Goal: Information Seeking & Learning: Learn about a topic

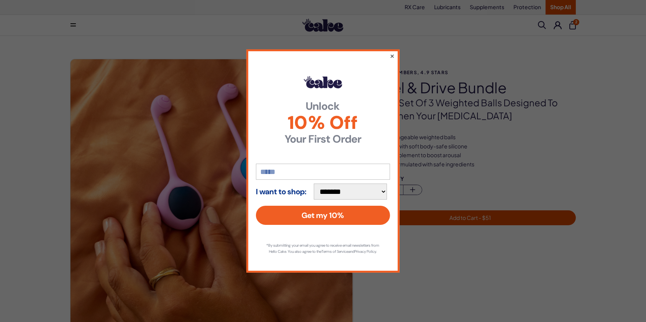
click at [392, 51] on div "**********" at bounding box center [322, 161] width 153 height 224
click at [392, 51] on button "×" at bounding box center [391, 55] width 5 height 9
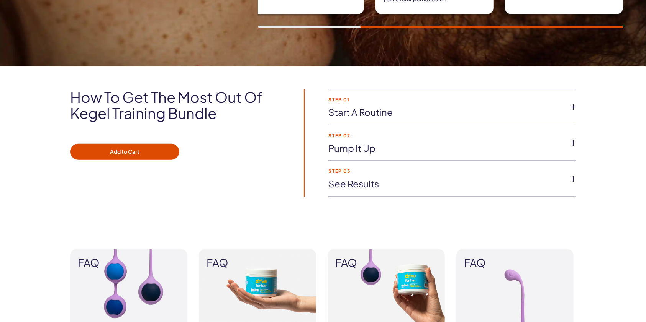
scroll to position [665, 0]
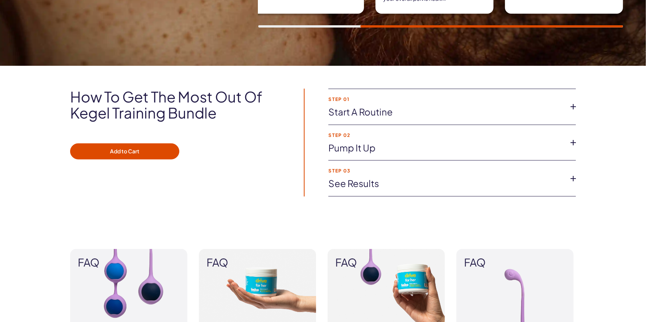
click at [517, 116] on li "Step 01 Start a routine Both the Kegel Training Set and Drive For Her are more …" at bounding box center [451, 107] width 247 height 36
click at [526, 107] on link "Start a routine" at bounding box center [445, 112] width 235 height 13
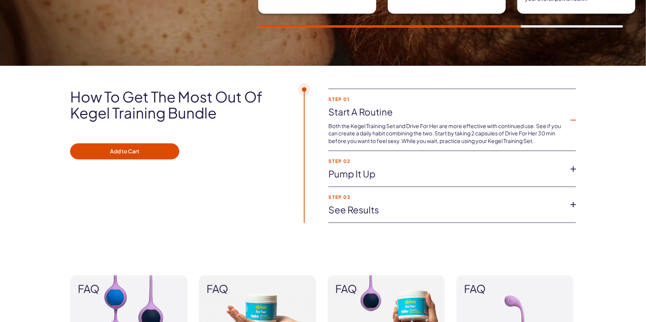
click at [535, 169] on link "Pump it up" at bounding box center [445, 174] width 235 height 13
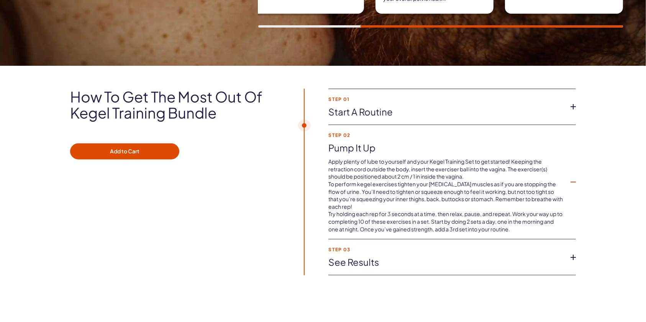
click at [551, 257] on link "See Results" at bounding box center [445, 262] width 235 height 13
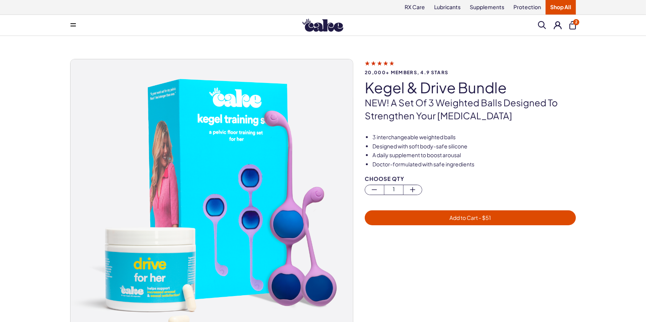
click at [542, 26] on span at bounding box center [542, 25] width 8 height 8
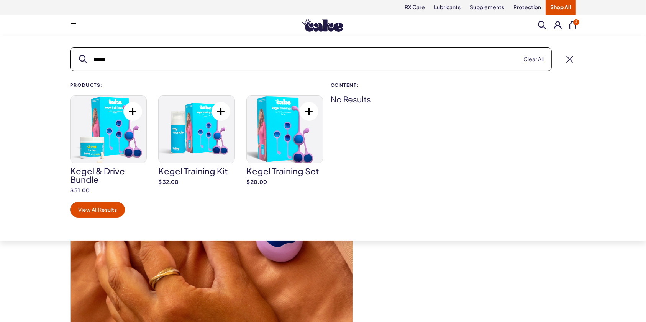
type input "*****"
click at [209, 150] on img at bounding box center [197, 129] width 76 height 67
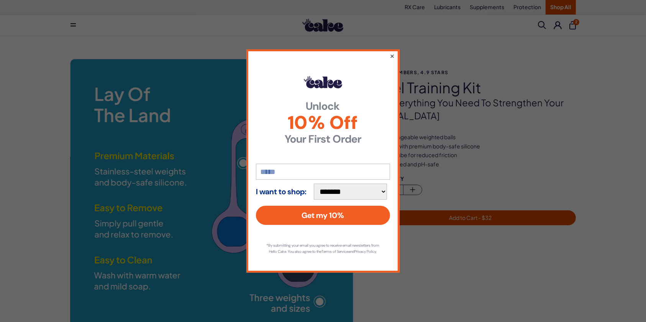
click at [392, 51] on button "×" at bounding box center [391, 55] width 5 height 9
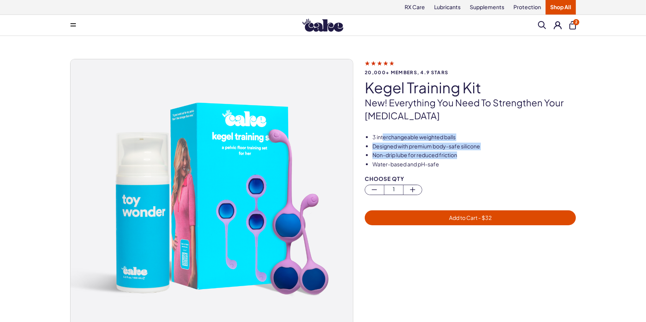
drag, startPoint x: 383, startPoint y: 138, endPoint x: 460, endPoint y: 155, distance: 78.1
click at [460, 155] on ul "3 interchangeable weighted balls Designed with premium body-safe silicone Non-d…" at bounding box center [470, 151] width 211 height 34
click at [460, 155] on li "Non-drip lube for reduced friction" at bounding box center [473, 156] width 203 height 8
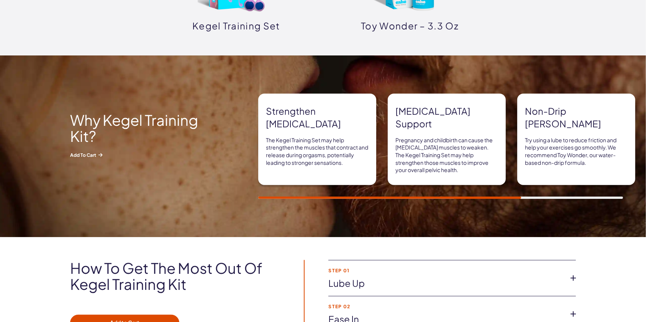
scroll to position [496, 0]
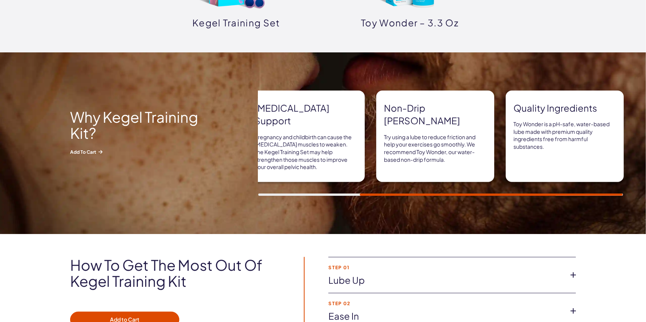
click at [415, 142] on p "Try using a lube to reduce friction and help your exercises go smoothly. We rec…" at bounding box center [435, 149] width 103 height 30
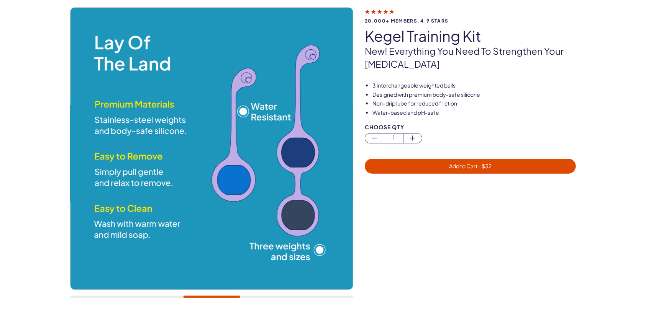
scroll to position [52, 0]
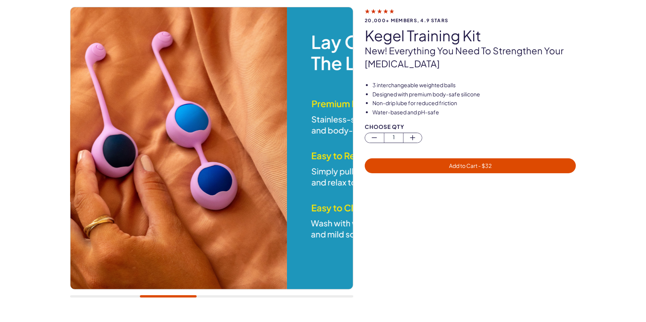
click at [168, 296] on div at bounding box center [211, 297] width 283 height 2
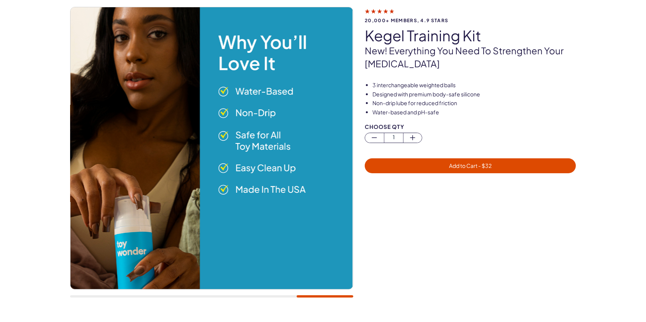
click at [341, 288] on div at bounding box center [211, 156] width 283 height 299
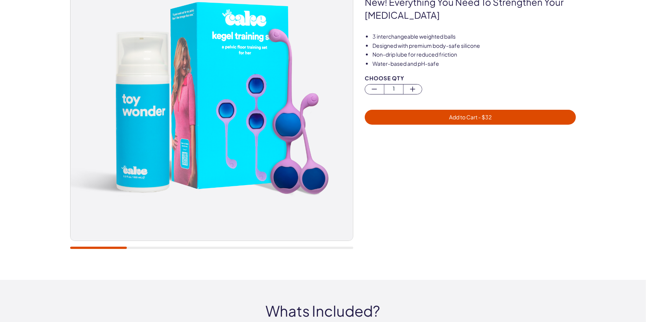
scroll to position [101, 0]
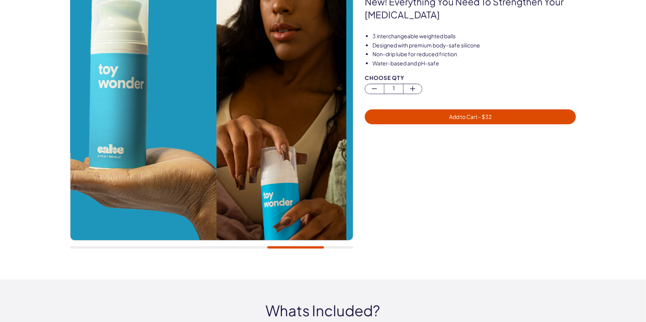
click at [324, 249] on div at bounding box center [295, 248] width 57 height 2
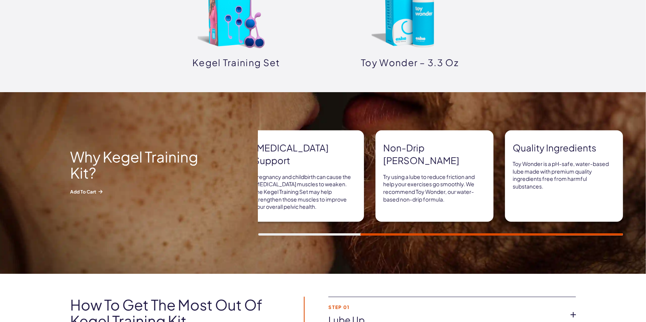
scroll to position [478, 0]
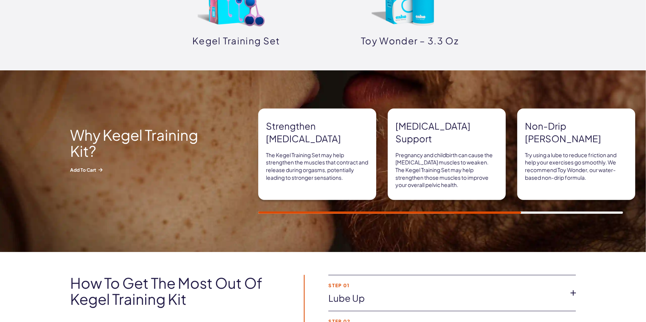
click at [314, 212] on div "Why Kegel Training Kit? Add to Cart Strengthen pelvic floor The Kegel Training …" at bounding box center [323, 161] width 646 height 182
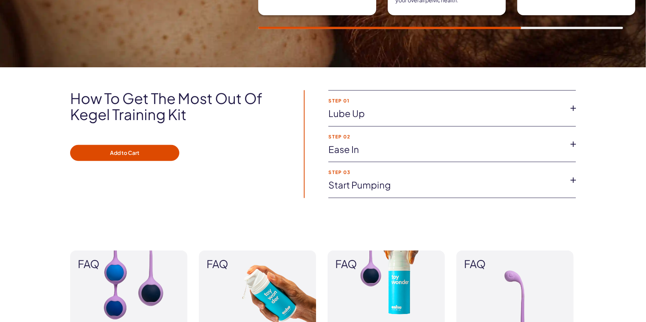
scroll to position [674, 0]
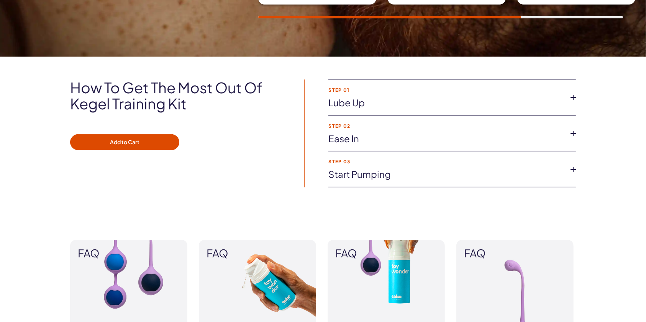
click at [480, 103] on link "Lube Up" at bounding box center [445, 103] width 235 height 13
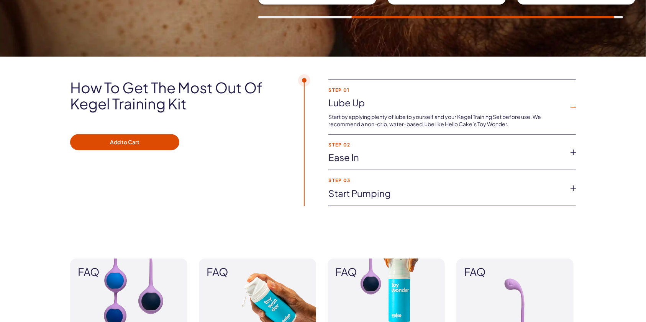
click at [480, 102] on link "Lube Up" at bounding box center [445, 103] width 235 height 13
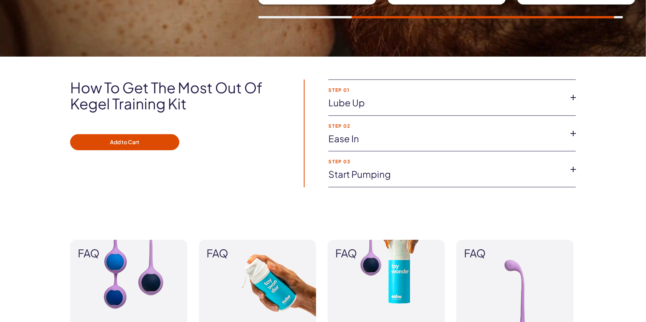
click at [473, 125] on li "Step 02 Ease In After applying lube you’re ready to get started! Keeping the re…" at bounding box center [451, 134] width 247 height 36
click at [485, 168] on link "Start pumping" at bounding box center [445, 174] width 235 height 13
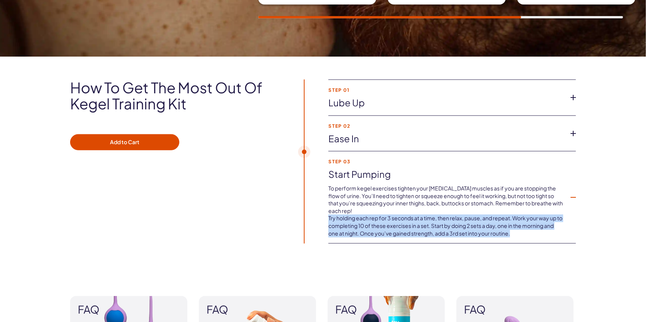
drag, startPoint x: 326, startPoint y: 213, endPoint x: 538, endPoint y: 227, distance: 212.3
click at [538, 227] on div "Step 01 Lube Up Start by applying plenty of lube to yourself and your Kegel Tra…" at bounding box center [428, 162] width 293 height 165
click at [591, 222] on div "How to get the most out of Kegel Training Kit Add to Cart Step 01 Lube Up Start…" at bounding box center [322, 162] width 551 height 165
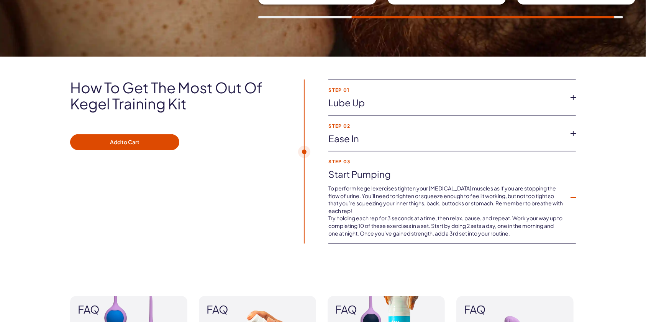
click at [591, 222] on div "How to get the most out of Kegel Training Kit Add to Cart Step 01 Lube Up Start…" at bounding box center [322, 162] width 551 height 165
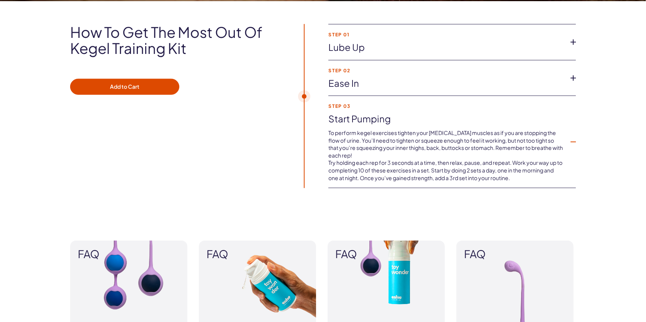
scroll to position [734, 0]
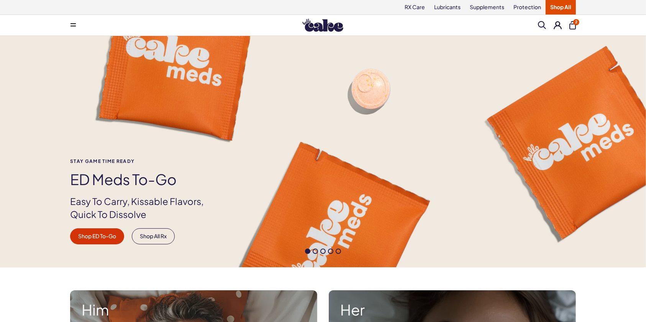
click at [541, 28] on span at bounding box center [542, 25] width 8 height 8
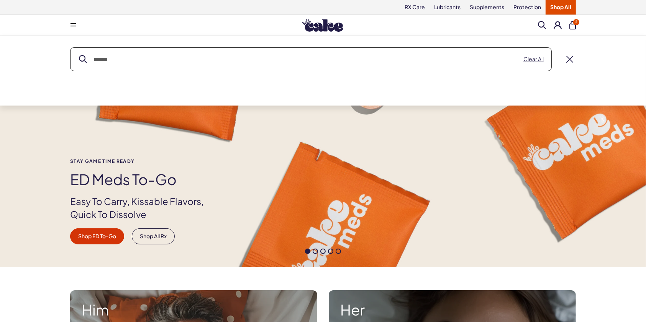
type input "*"
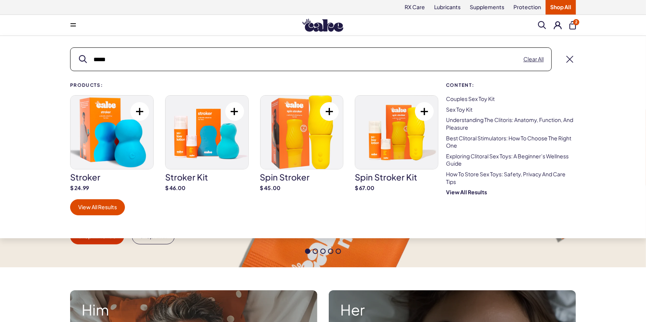
click at [476, 69] on input "*****" at bounding box center [310, 59] width 481 height 23
type input "*****"
click at [79, 56] on button "submit" at bounding box center [83, 60] width 8 height 8
click at [457, 65] on input "*****" at bounding box center [310, 59] width 481 height 23
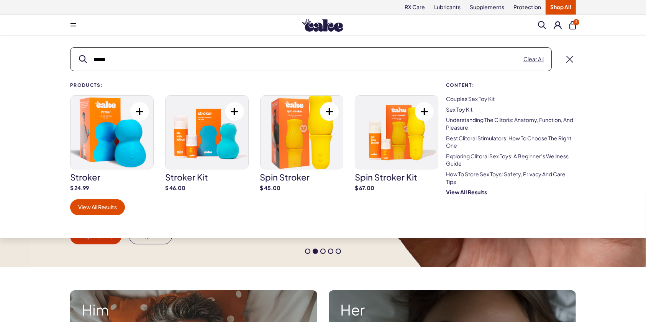
click at [79, 56] on button "submit" at bounding box center [83, 60] width 8 height 8
click at [116, 205] on link "View All Results" at bounding box center [97, 208] width 55 height 16
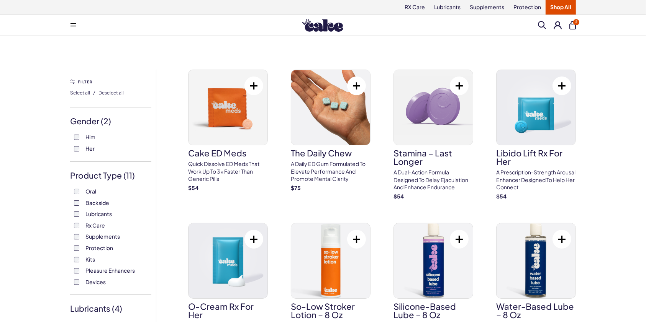
click at [541, 29] on div "Menu Search Clear All 2" at bounding box center [322, 25] width 551 height 15
click at [540, 26] on span at bounding box center [542, 25] width 8 height 8
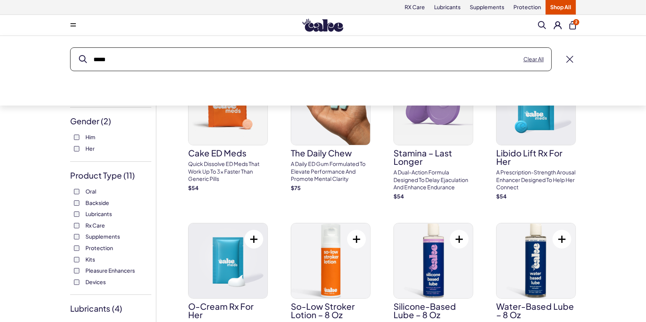
type input "*****"
click at [79, 56] on button "submit" at bounding box center [83, 60] width 8 height 8
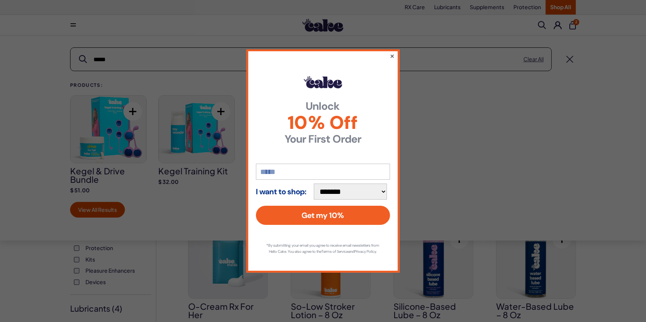
click at [391, 52] on button "×" at bounding box center [391, 55] width 5 height 9
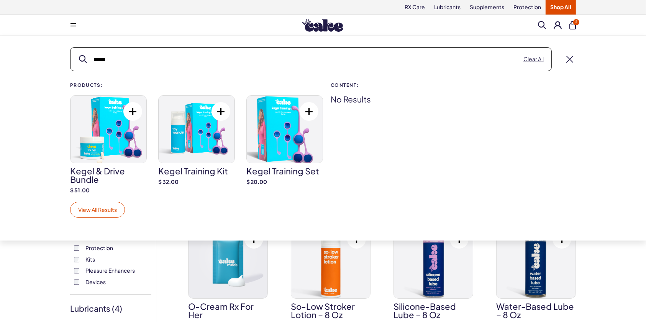
click at [109, 206] on link "View All Results" at bounding box center [97, 210] width 55 height 16
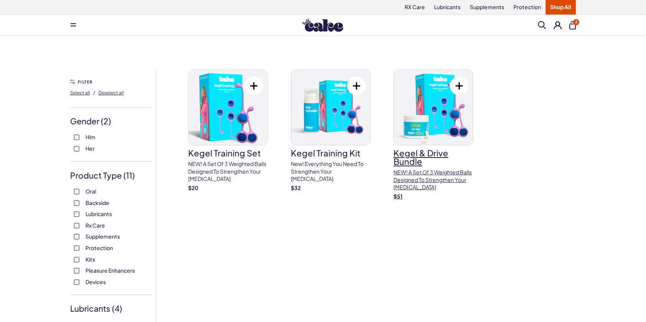
click at [417, 119] on img at bounding box center [433, 107] width 79 height 75
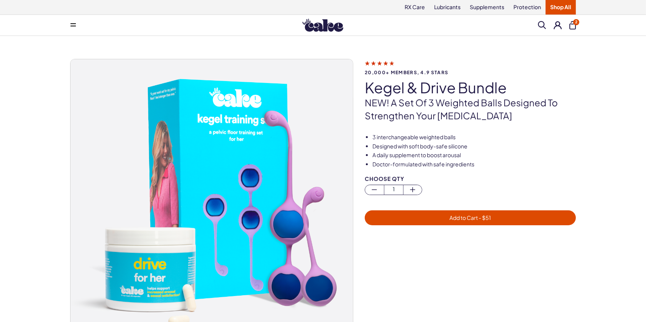
click at [540, 26] on span at bounding box center [542, 25] width 8 height 8
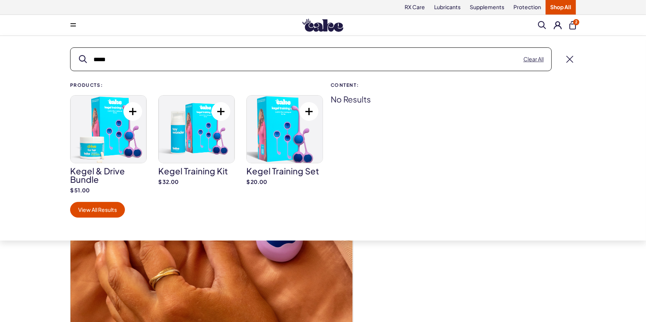
type input "*****"
click at [262, 147] on img at bounding box center [285, 129] width 76 height 67
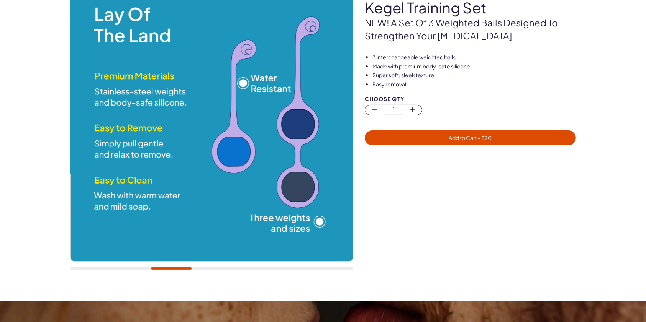
scroll to position [80, 0]
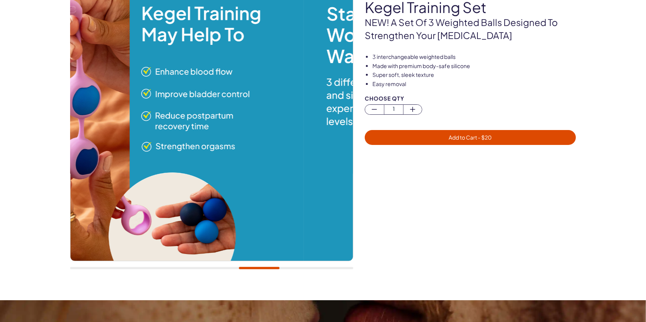
click at [257, 265] on div at bounding box center [211, 128] width 283 height 299
